Goal: Task Accomplishment & Management: Use online tool/utility

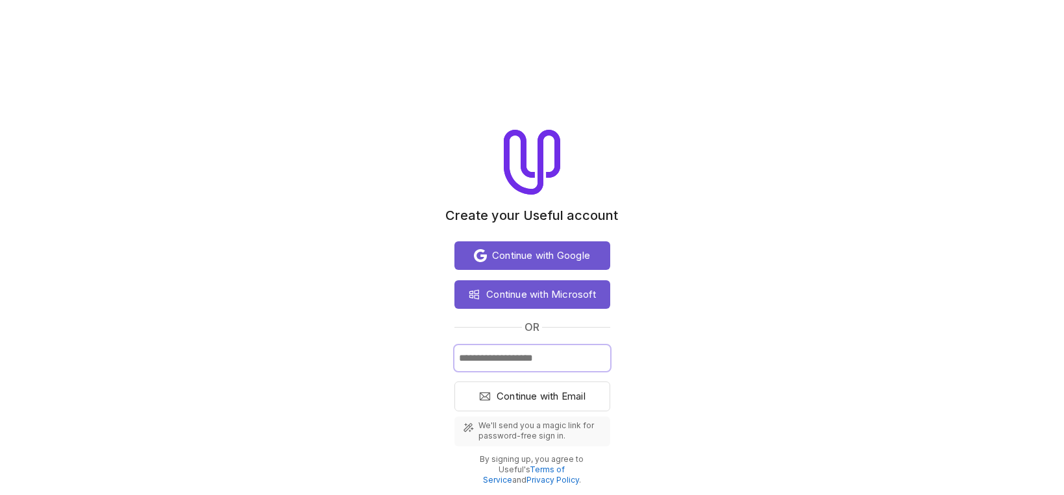
click at [522, 355] on input "Email" at bounding box center [533, 358] width 156 height 26
type input "**********"
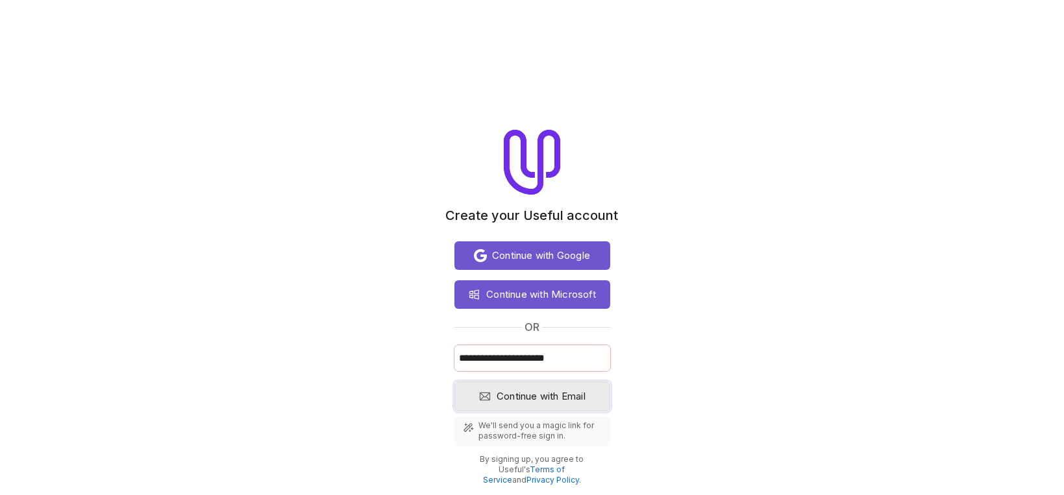
click at [556, 401] on span "Continue with Email" at bounding box center [541, 397] width 89 height 16
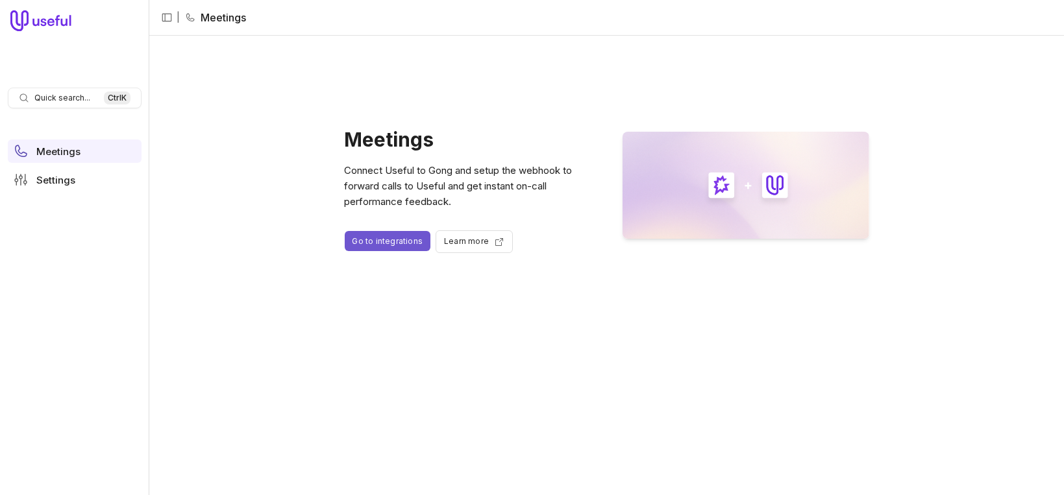
click at [375, 241] on link "Go to integrations" at bounding box center [388, 241] width 86 height 20
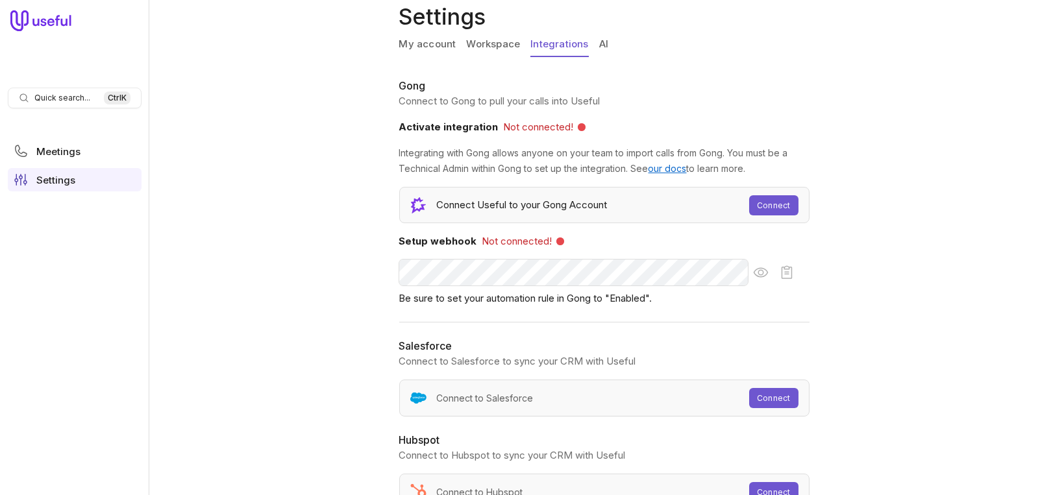
scroll to position [42, 0]
click at [774, 207] on link "Connect" at bounding box center [773, 204] width 49 height 20
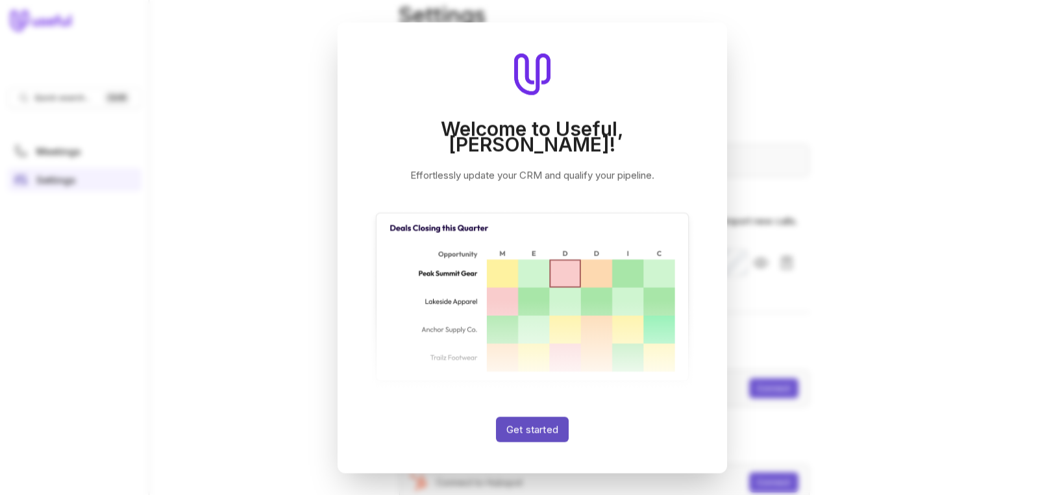
click at [535, 417] on button "Get started" at bounding box center [531, 429] width 73 height 25
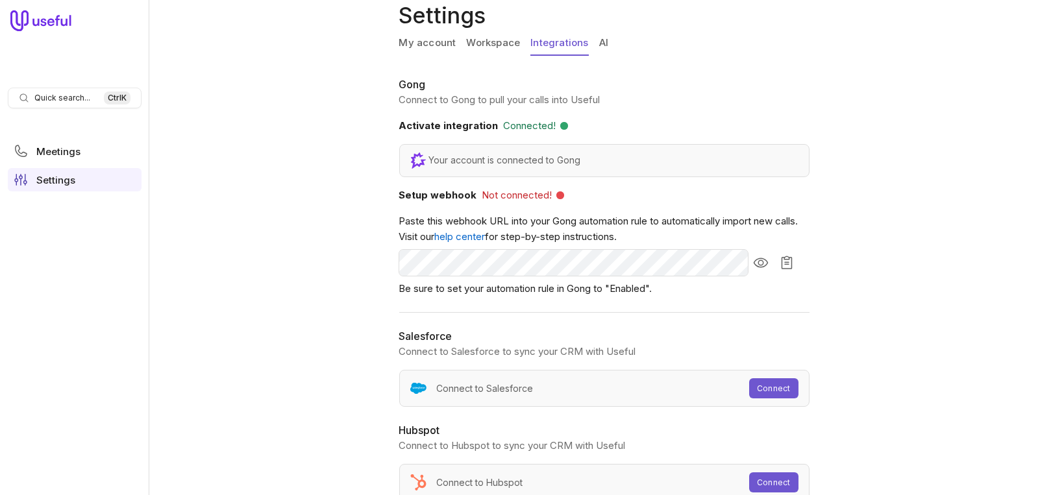
scroll to position [70, 0]
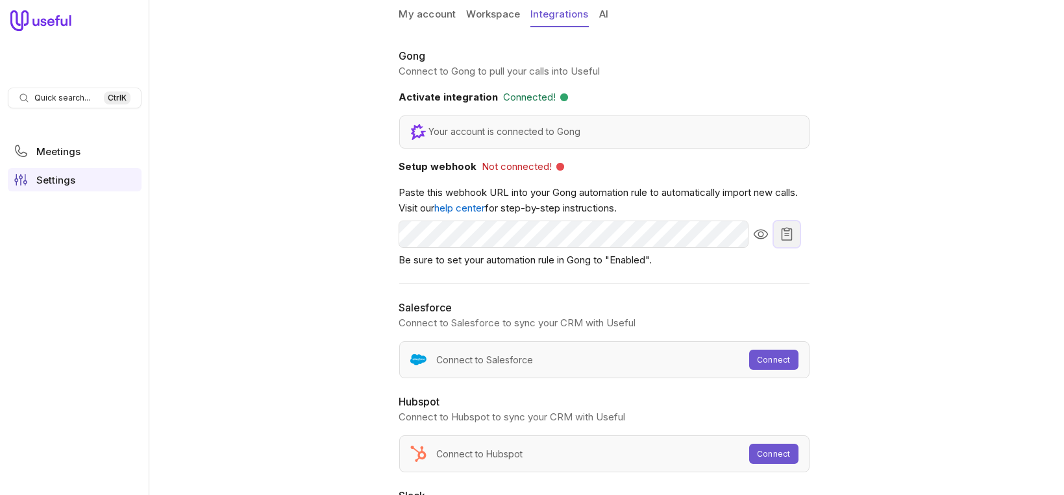
click at [786, 234] on icon "Copy webhook URL to clipboard" at bounding box center [787, 235] width 16 height 16
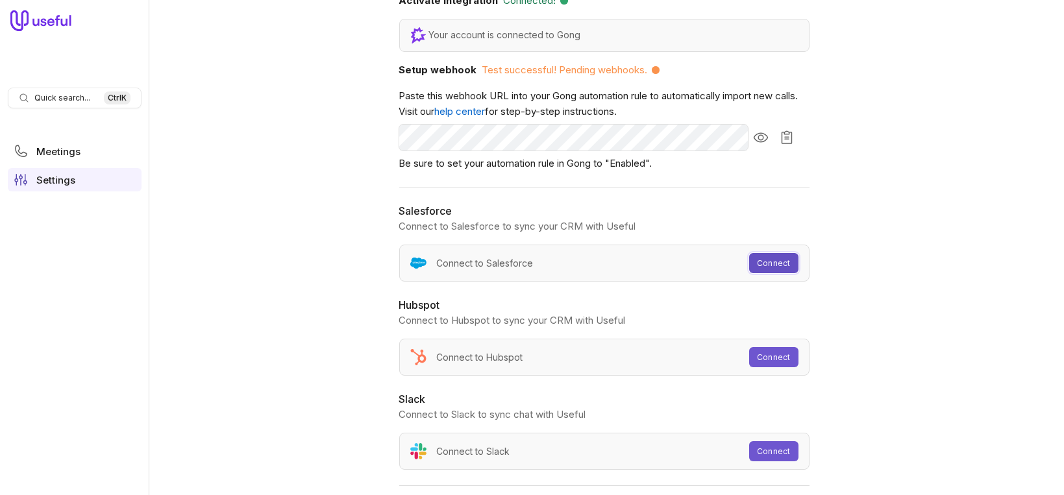
click at [764, 265] on button "Connect" at bounding box center [773, 263] width 49 height 20
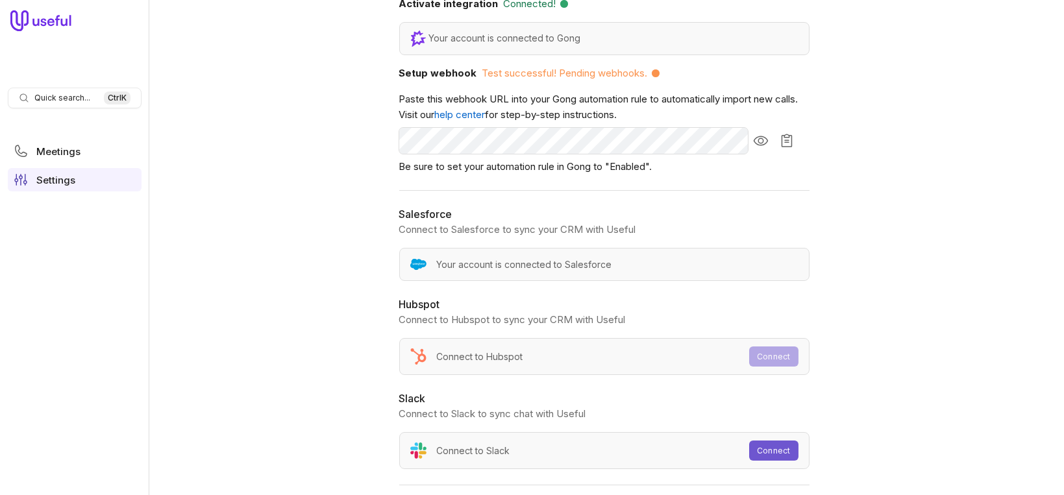
scroll to position [0, 0]
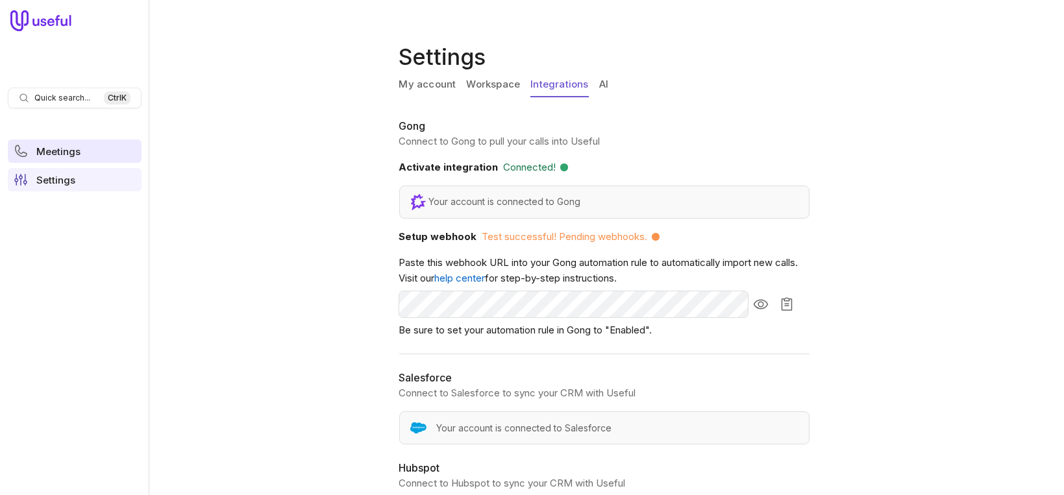
click at [47, 152] on span "Meetings" at bounding box center [58, 152] width 44 height 10
